Goal: Task Accomplishment & Management: Use online tool/utility

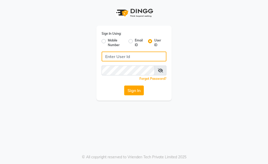
click at [138, 56] on input "Username" at bounding box center [134, 57] width 65 height 10
type input "nume123"
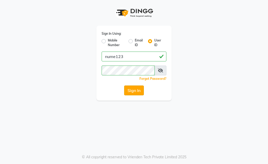
click at [140, 91] on button "Sign In" at bounding box center [134, 91] width 20 height 10
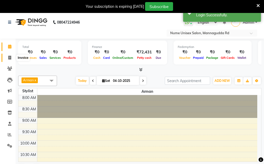
click at [9, 58] on icon at bounding box center [9, 58] width 3 height 4
select select "service"
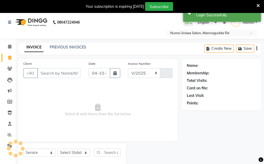
select select "7047"
type input "1140"
click at [258, 5] on icon at bounding box center [258, 5] width 3 height 5
